Goal: Task Accomplishment & Management: Manage account settings

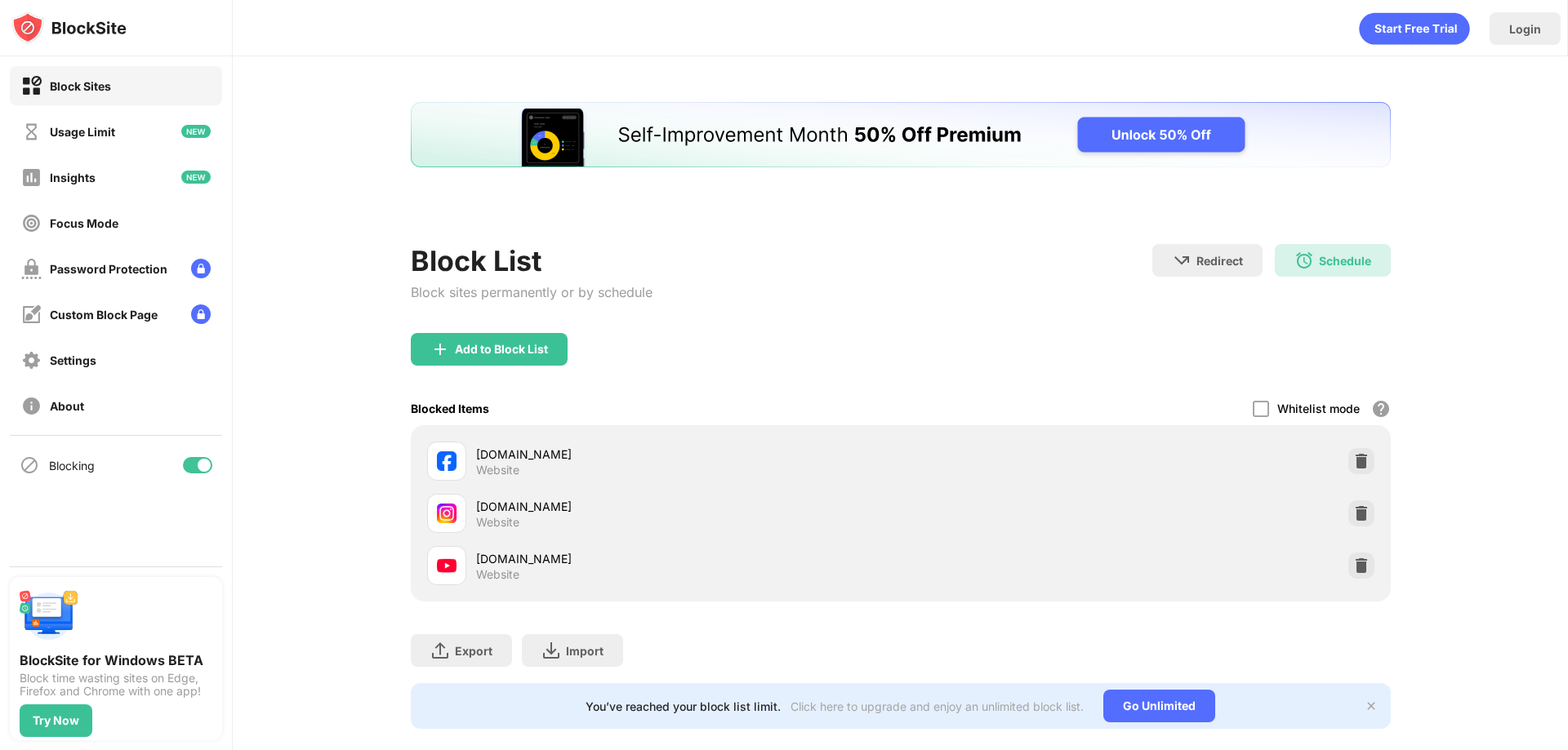
click at [206, 463] on div at bounding box center [204, 465] width 13 height 13
